Goal: Task Accomplishment & Management: Use online tool/utility

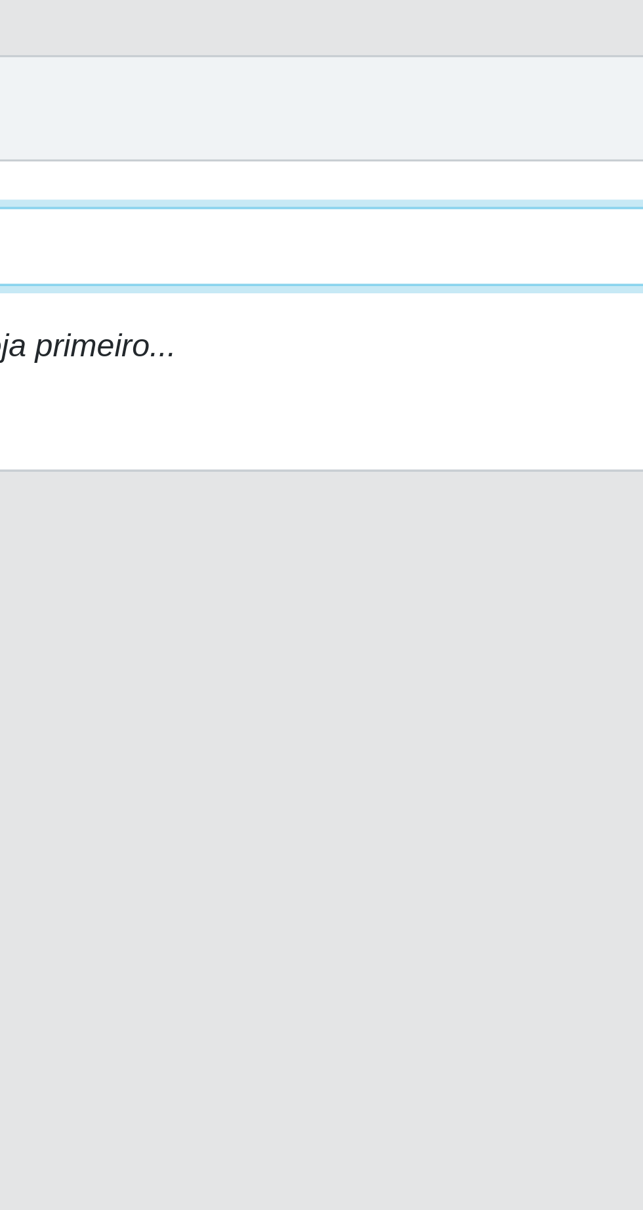
click at [343, 126] on select "[Selecione...] Extrabom - Loja 05 [GEOGRAPHIC_DATA]" at bounding box center [395, 124] width 427 height 23
select select "494"
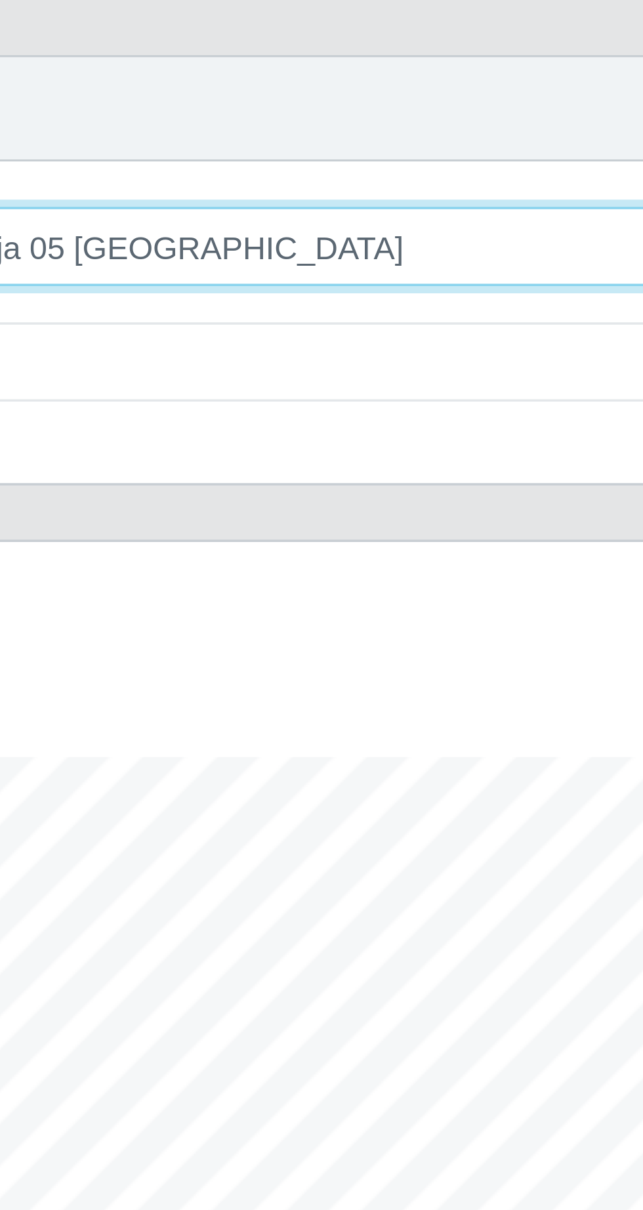
scroll to position [272, 602]
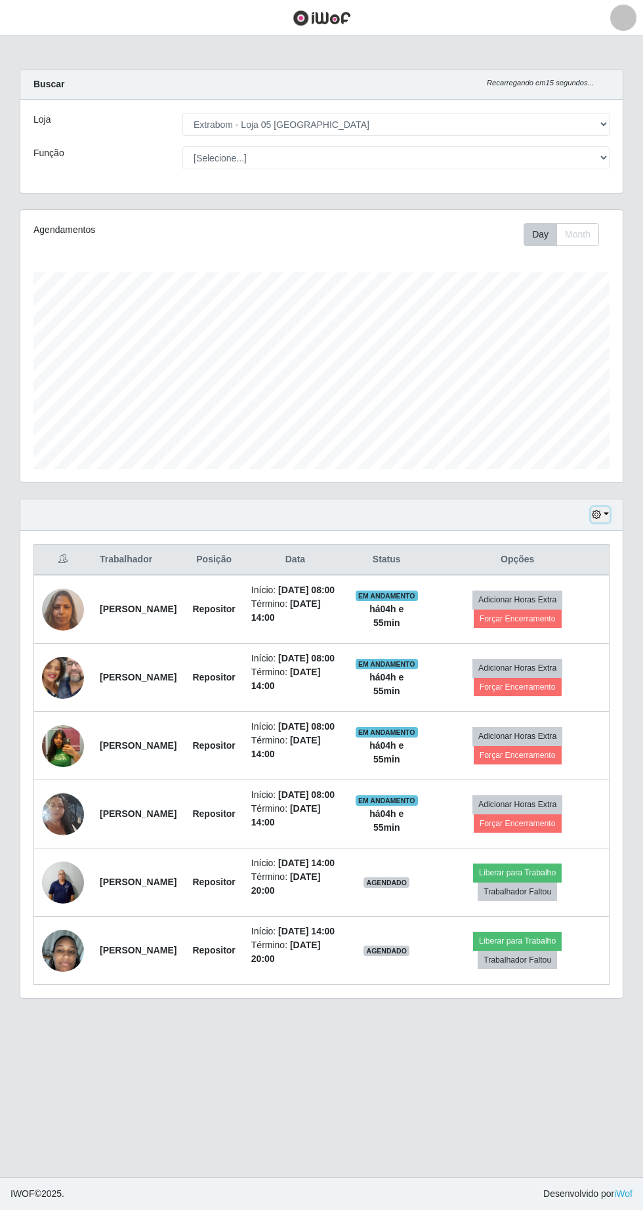
click at [606, 514] on button "button" at bounding box center [600, 514] width 18 height 15
click at [600, 618] on button "1 Semana" at bounding box center [557, 621] width 104 height 28
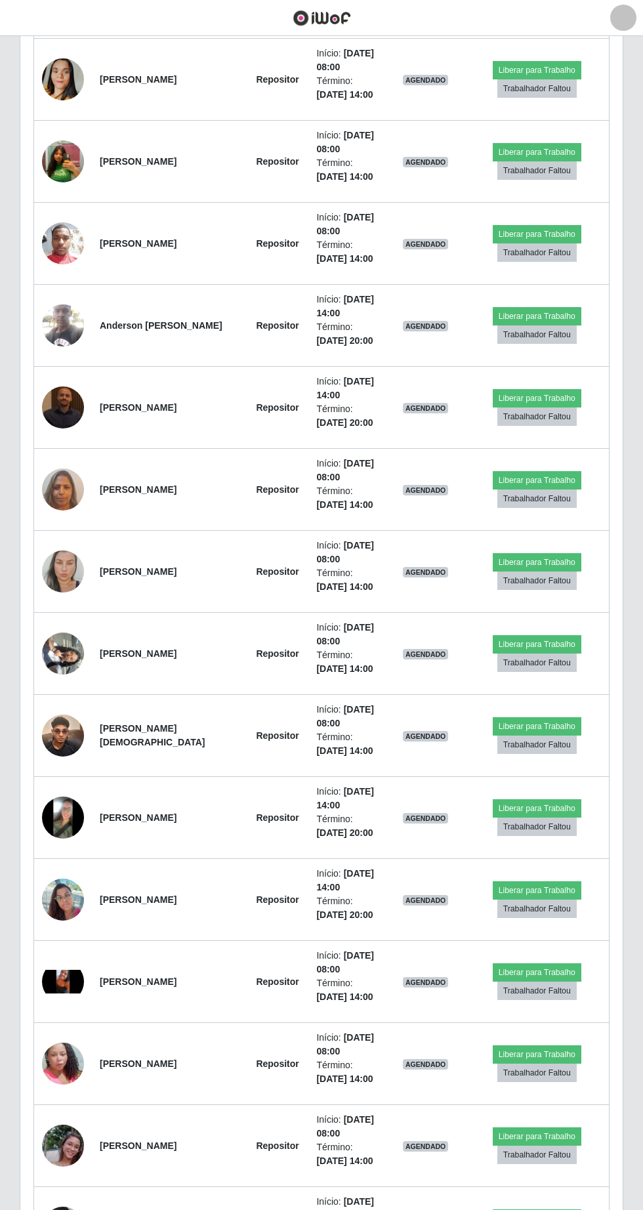
scroll to position [2094, 0]
